Goal: Find specific page/section: Find specific page/section

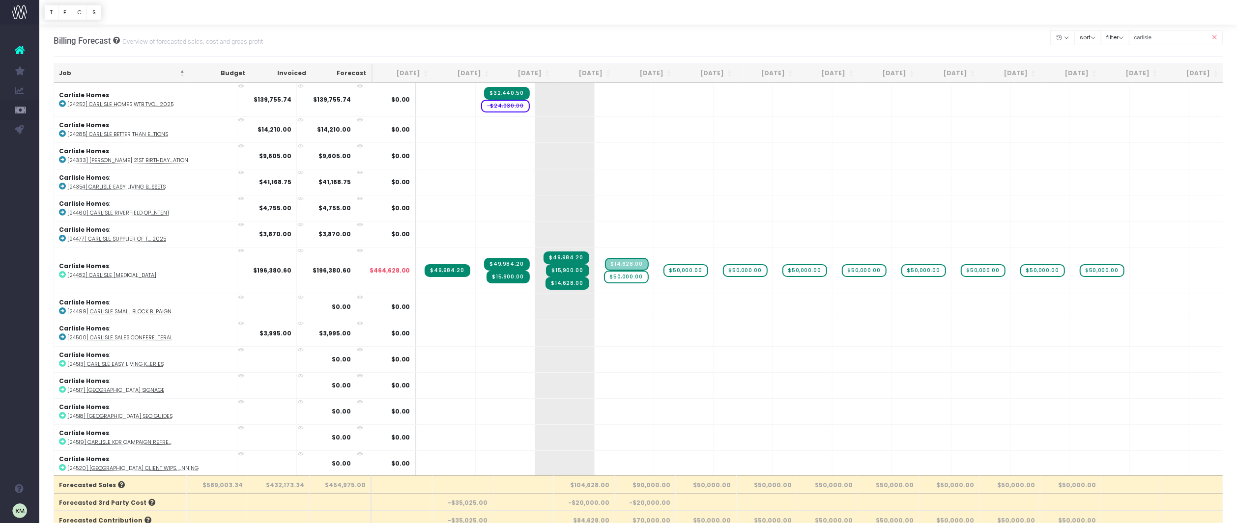
scroll to position [111, 0]
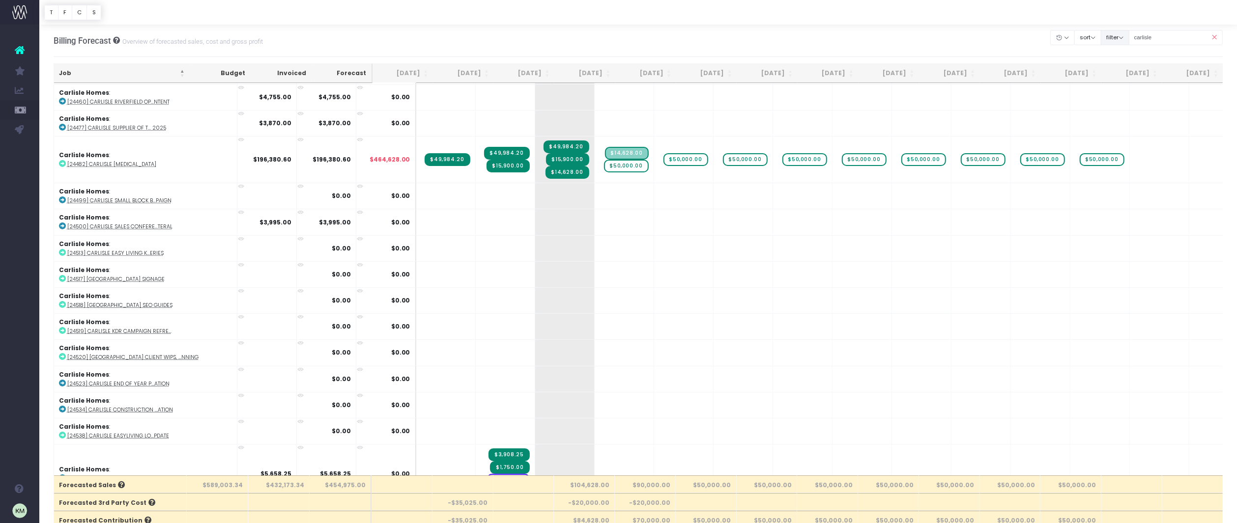
click at [1126, 34] on button "filter" at bounding box center [1115, 37] width 29 height 15
click at [1119, 64] on span at bounding box center [1114, 67] width 9 height 9
click at [1126, 64] on input "All" at bounding box center [1128, 66] width 6 height 6
checkbox input "false"
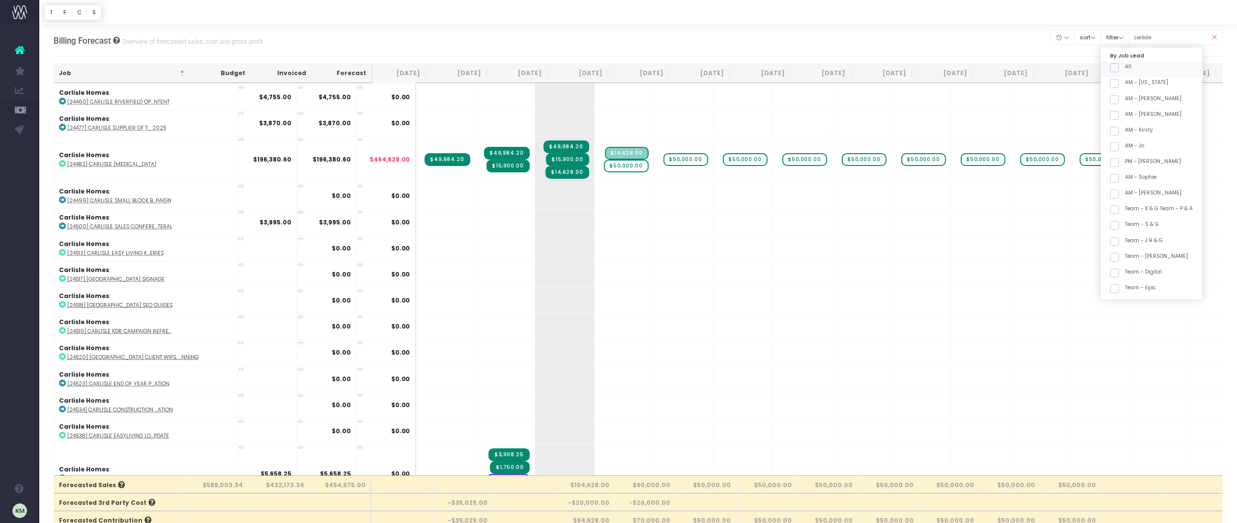
checkbox input "false"
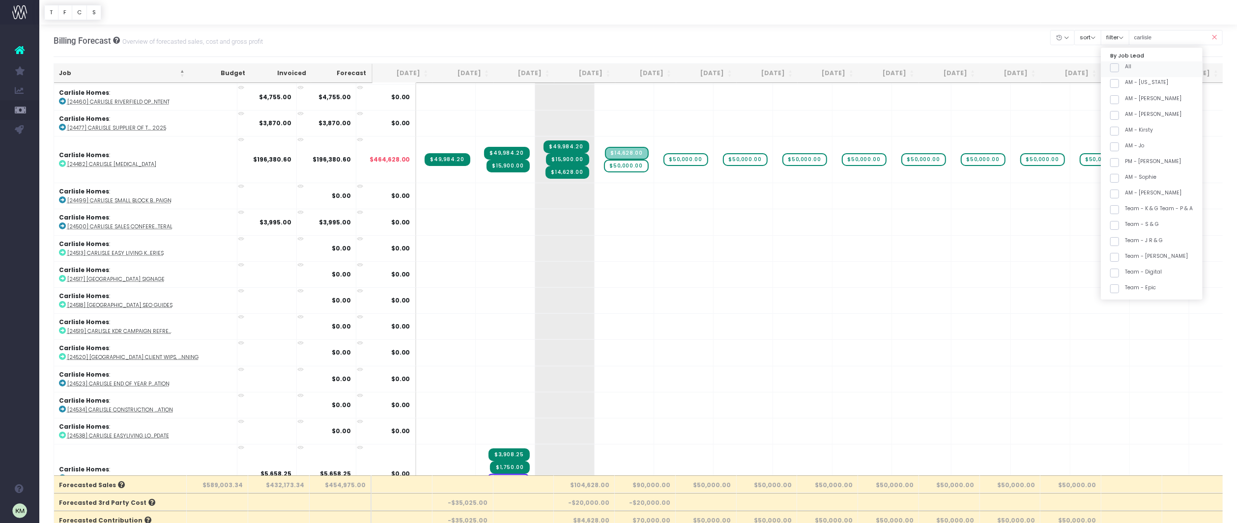
checkbox input "false"
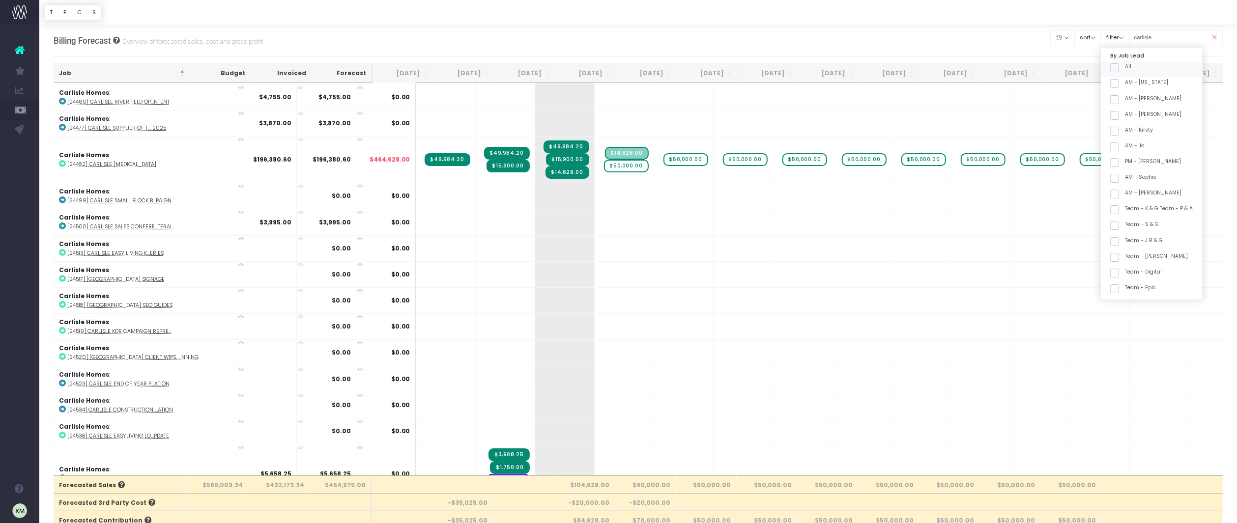
checkbox input "false"
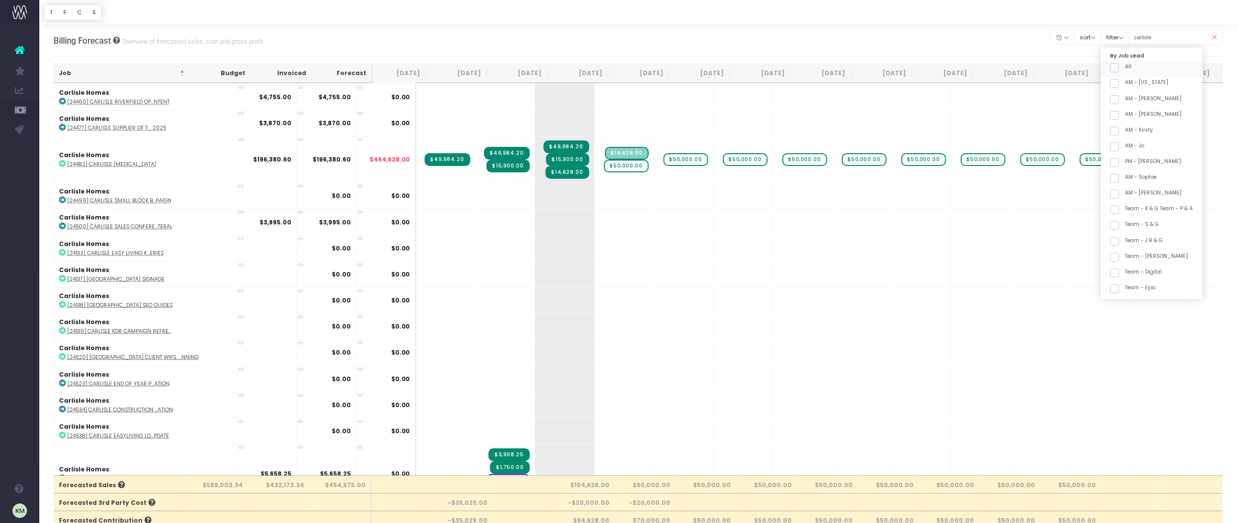
checkbox input "false"
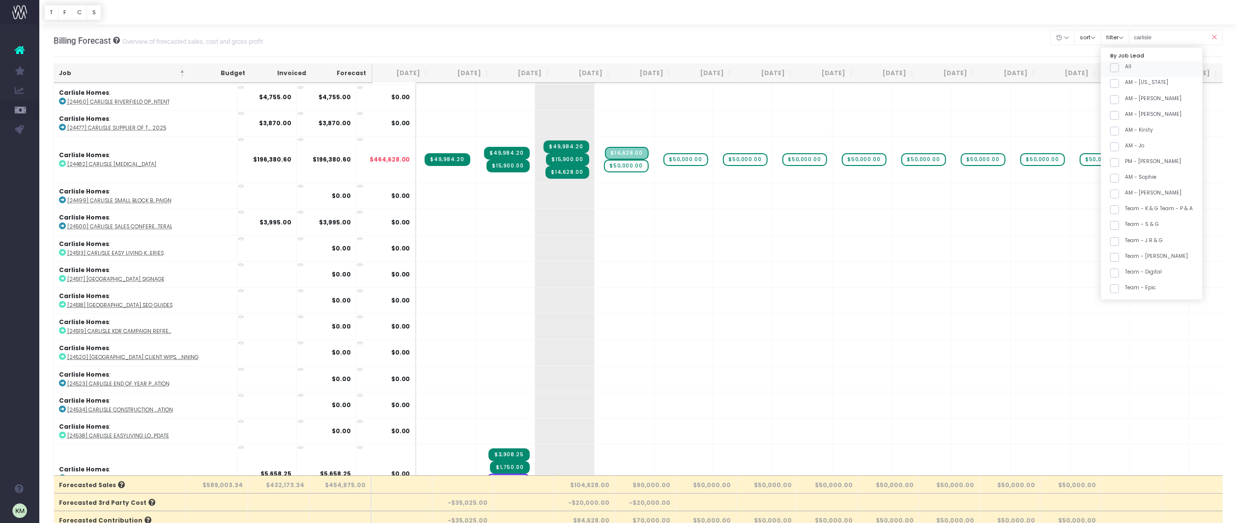
checkbox input "false"
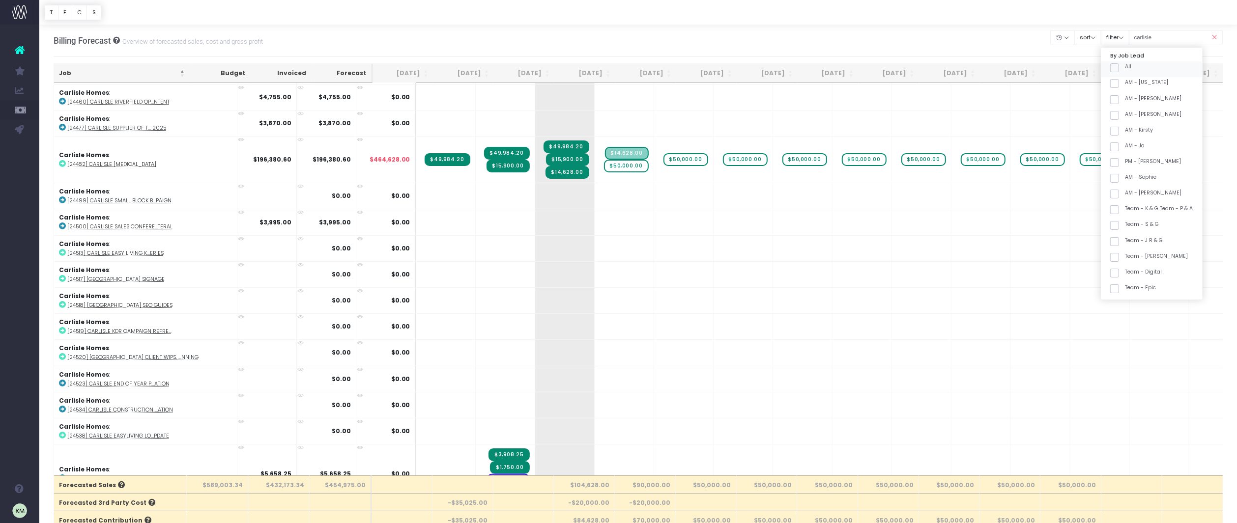
checkbox input "false"
click at [1119, 172] on span at bounding box center [1114, 172] width 9 height 9
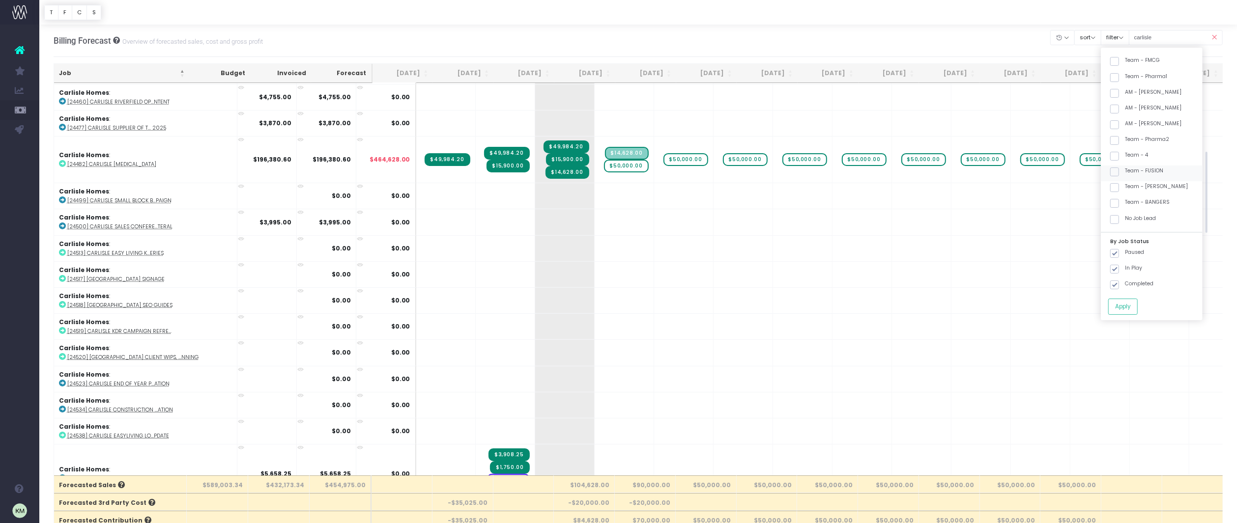
click at [1128, 172] on input "Team - FUSION" at bounding box center [1128, 170] width 6 height 6
checkbox input "true"
click at [1135, 306] on button "Apply" at bounding box center [1122, 307] width 29 height 16
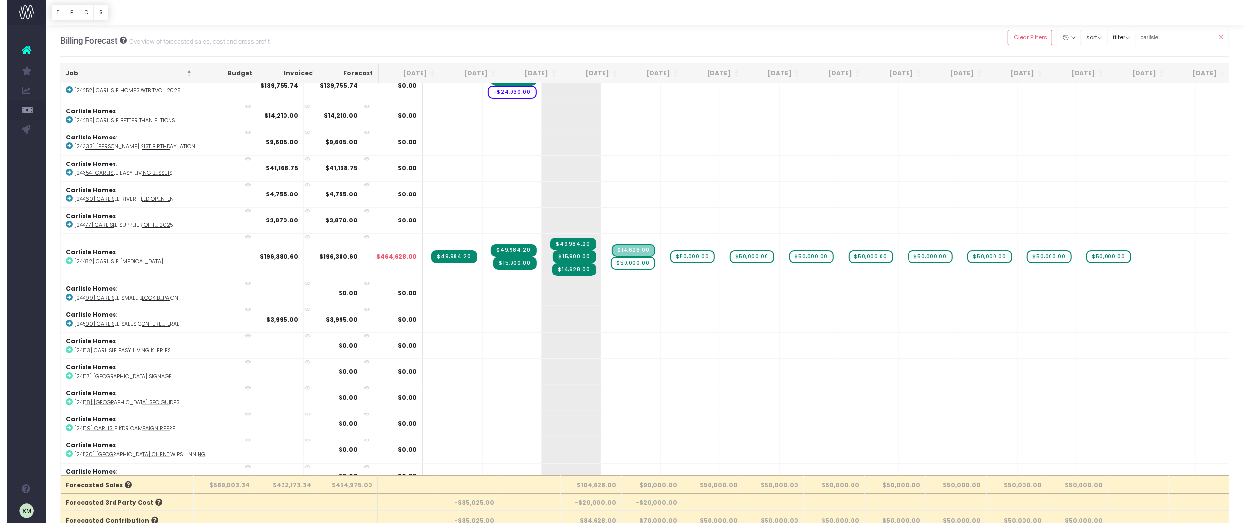
scroll to position [0, 0]
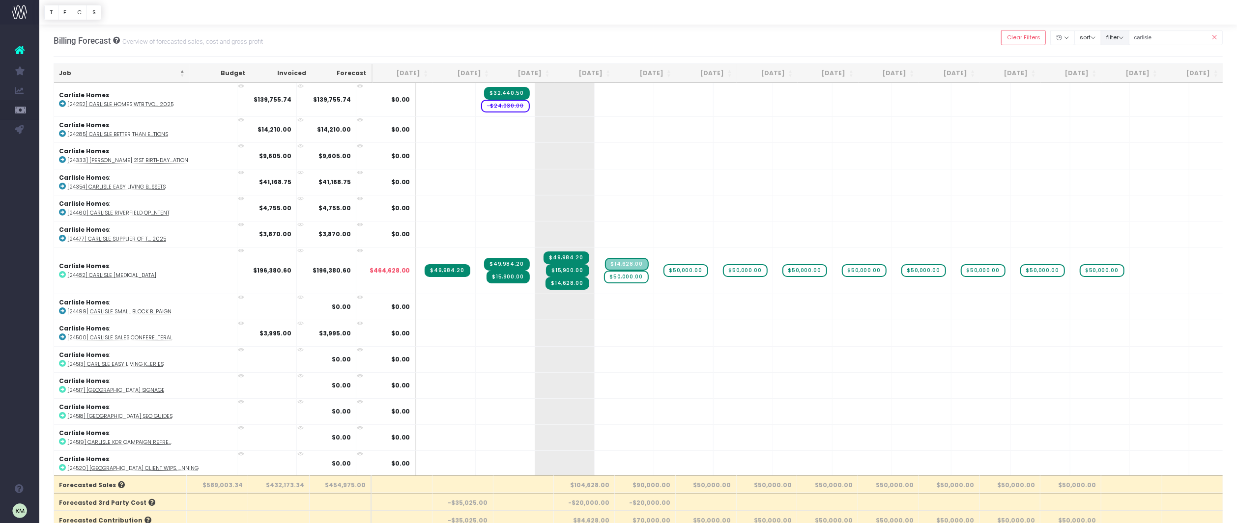
click at [1129, 39] on button "filter" at bounding box center [1115, 37] width 29 height 15
click at [804, 42] on div "Billing Forecast Overview of forecasted sales, cost and gross profit Clear Filt…" at bounding box center [639, 41] width 1170 height 32
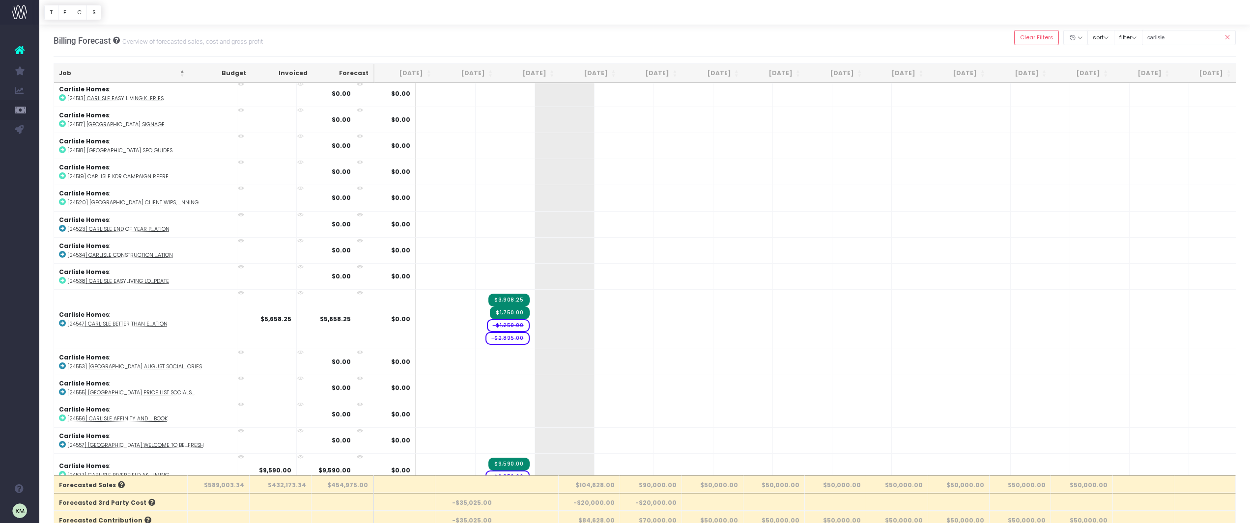
scroll to position [280, 0]
